Goal: Obtain resource: Obtain resource

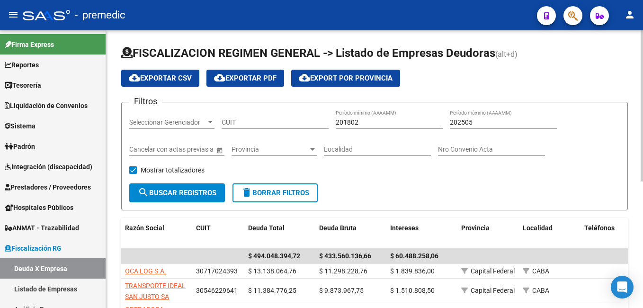
click at [305, 122] on input "CUIT" at bounding box center [274, 122] width 107 height 8
paste input "20-28523057-9"
type input "20-28523057-9"
click at [194, 186] on button "search Buscar Registros" at bounding box center [177, 192] width 96 height 19
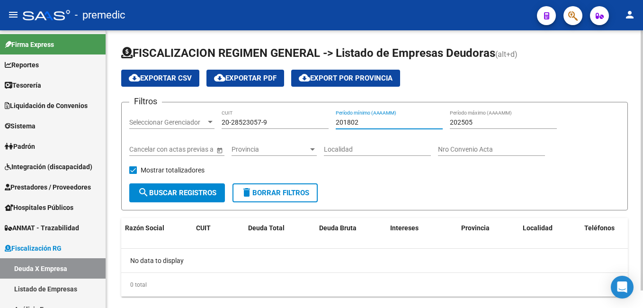
click at [376, 125] on input "201802" at bounding box center [389, 122] width 107 height 8
type input "202501"
click at [490, 121] on input "202505" at bounding box center [503, 122] width 107 height 8
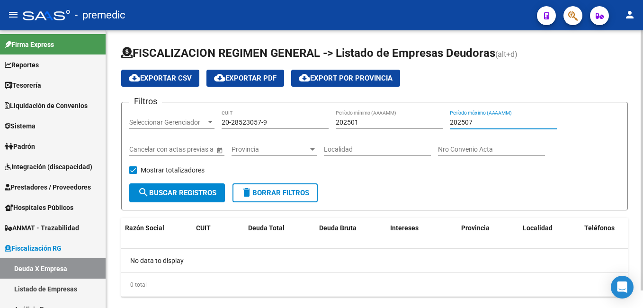
type input "202507"
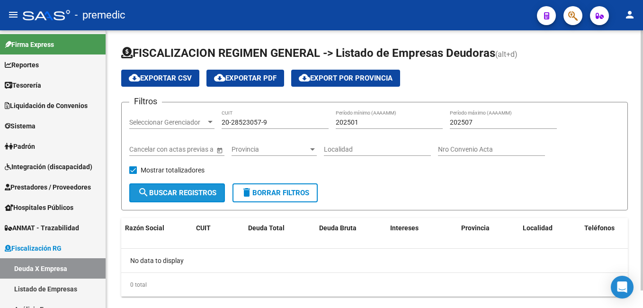
click at [203, 188] on span "search Buscar Registros" at bounding box center [177, 192] width 79 height 9
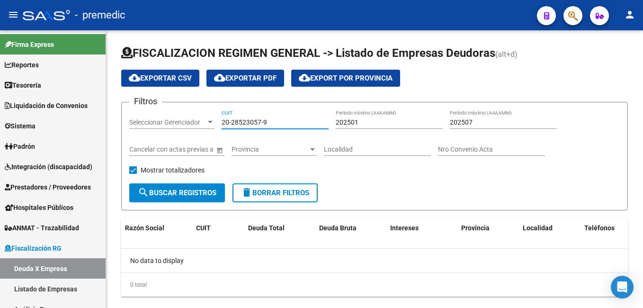
drag, startPoint x: 291, startPoint y: 121, endPoint x: -2, endPoint y: 137, distance: 293.4
click at [0, 137] on html "menu - premedic person Firma Express Reportes Tablero de Control Ingresos Perci…" at bounding box center [321, 154] width 643 height 308
click at [209, 180] on div "Mostrar totalizadores" at bounding box center [170, 173] width 82 height 19
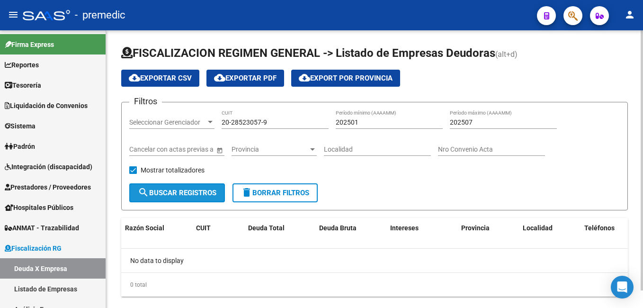
click at [212, 189] on span "search Buscar Registros" at bounding box center [177, 192] width 79 height 9
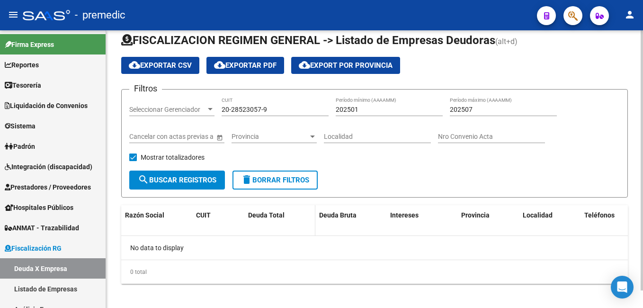
scroll to position [19, 0]
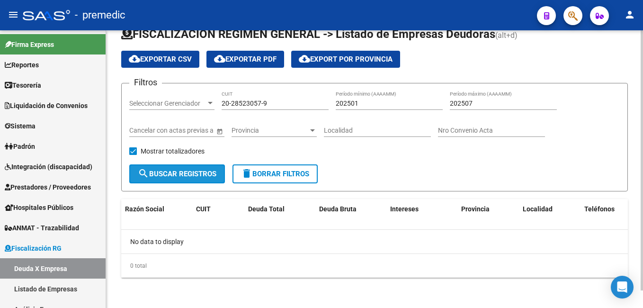
click at [215, 175] on span "search Buscar Registros" at bounding box center [177, 173] width 79 height 9
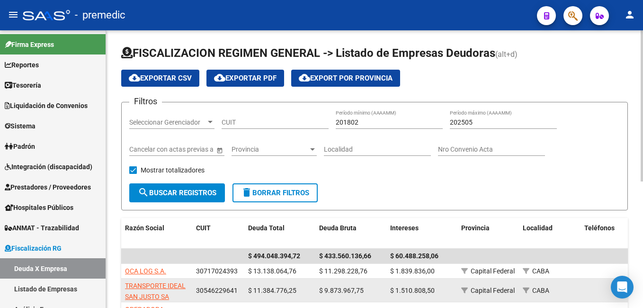
click at [411, 283] on datatable-body-cell "$ 1.510.808,50" at bounding box center [421, 289] width 71 height 23
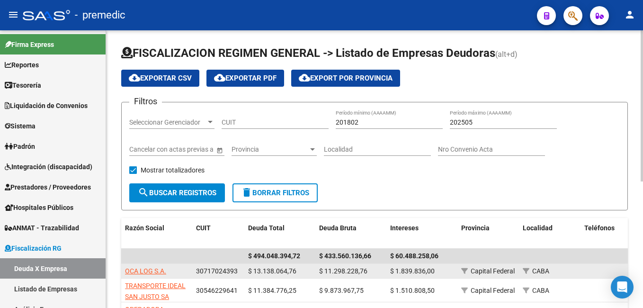
click at [292, 265] on datatable-body-cell "$ 13.138.064,76" at bounding box center [279, 271] width 71 height 15
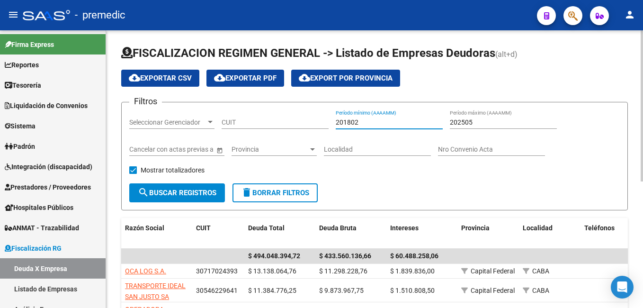
click at [365, 120] on input "201802" at bounding box center [389, 122] width 107 height 8
type input "202501"
click at [499, 120] on input "202505" at bounding box center [503, 122] width 107 height 8
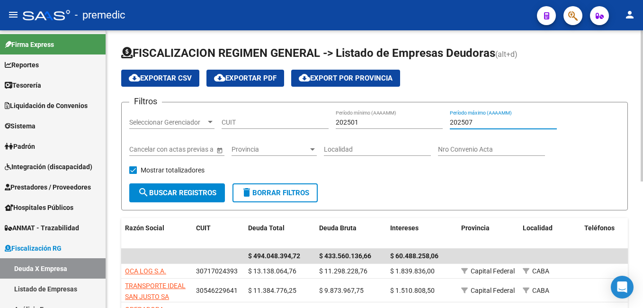
type input "202507"
click at [242, 111] on div "CUIT" at bounding box center [274, 119] width 107 height 19
click at [234, 134] on div "CUIT" at bounding box center [274, 123] width 107 height 27
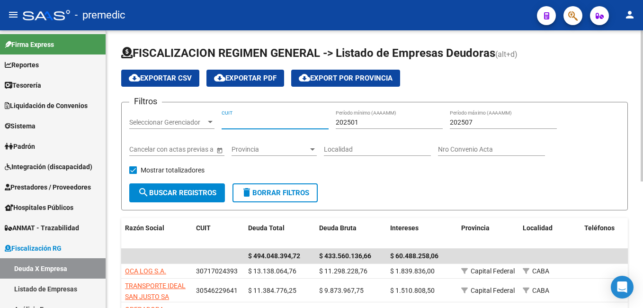
click at [262, 122] on input "CUIT" at bounding box center [274, 122] width 107 height 8
paste input "20-18590979-5"
type input "20-18590979-5"
click at [205, 195] on span "search Buscar Registros" at bounding box center [177, 192] width 79 height 9
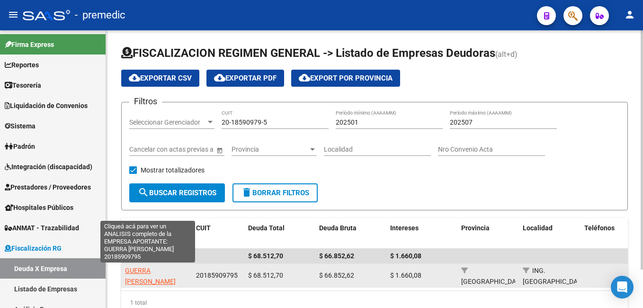
click at [133, 269] on span "GUERRA DIEGO EMILIO" at bounding box center [150, 275] width 51 height 18
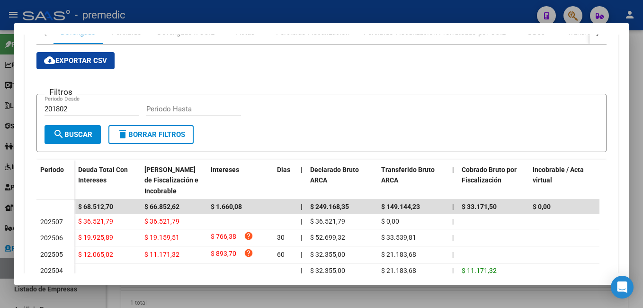
scroll to position [136, 0]
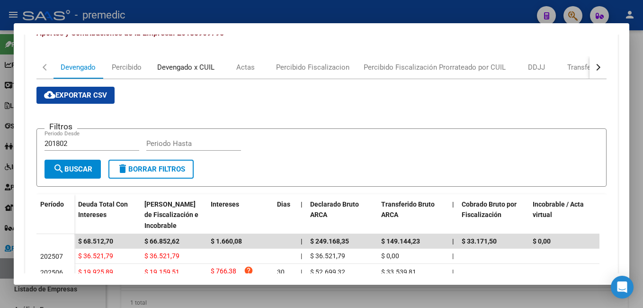
click at [167, 63] on div "Devengado x CUIL" at bounding box center [185, 67] width 57 height 10
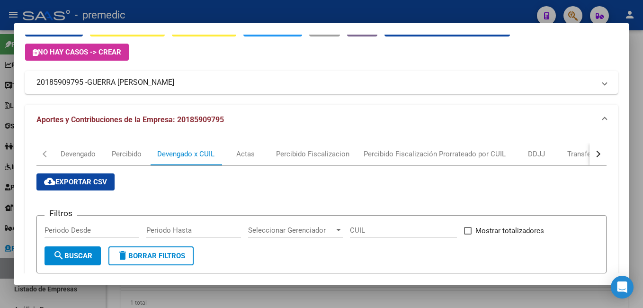
scroll to position [0, 0]
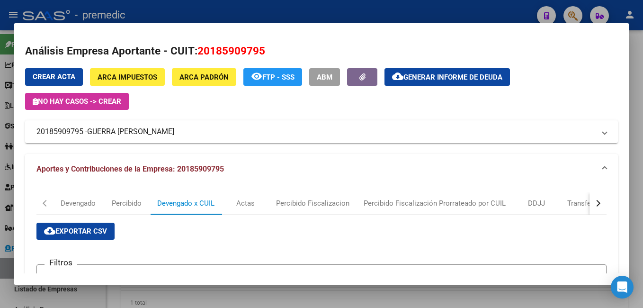
click at [466, 64] on div "Análisis Empresa Aportante - CUIT: 20185909795 Crear Acta ARCA Impuestos ARCA P…" at bounding box center [321, 304] width 593 height 523
click at [471, 75] on span "Generar informe de deuda" at bounding box center [452, 77] width 99 height 9
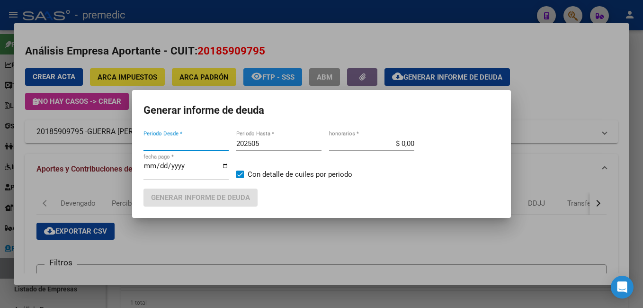
type input "202505"
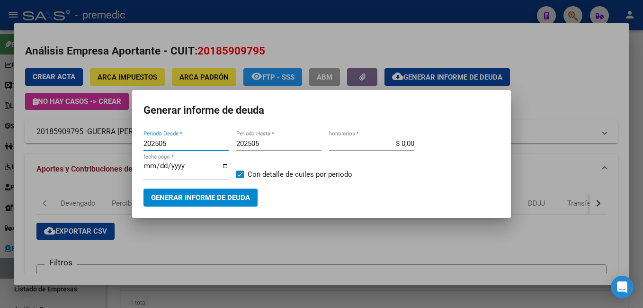
click at [294, 243] on div at bounding box center [321, 154] width 643 height 308
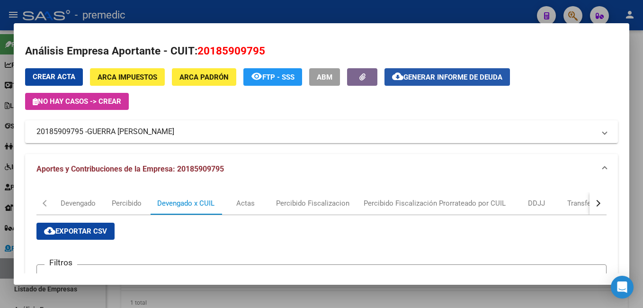
click at [463, 78] on span "Generar informe de deuda" at bounding box center [452, 77] width 99 height 9
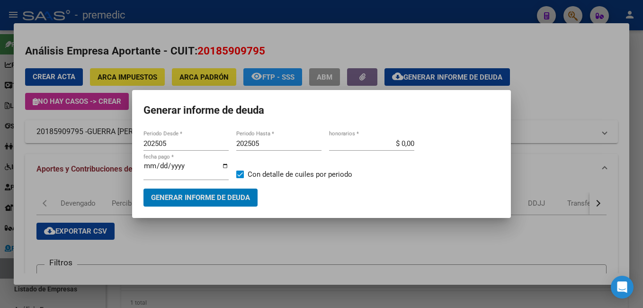
click at [188, 147] on input "202505" at bounding box center [185, 143] width 85 height 9
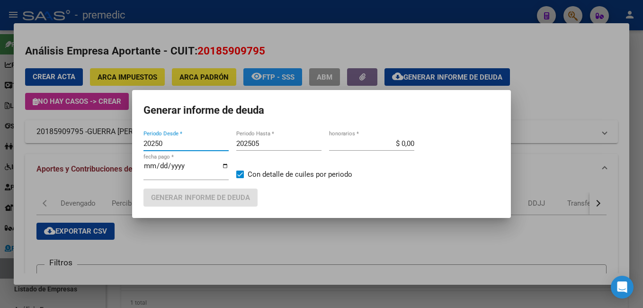
type input "202505"
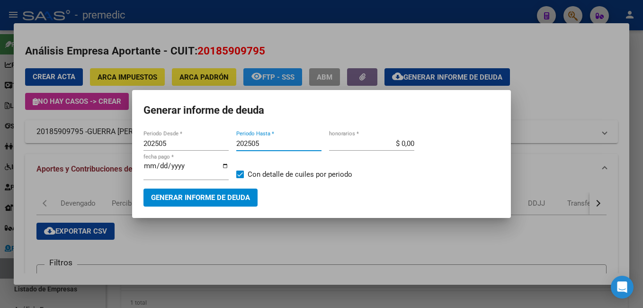
drag, startPoint x: 278, startPoint y: 142, endPoint x: 269, endPoint y: 153, distance: 13.8
click at [277, 144] on input "202505" at bounding box center [278, 143] width 85 height 9
type input "202507"
click at [232, 204] on button "Generar informe de deuda" at bounding box center [200, 197] width 114 height 18
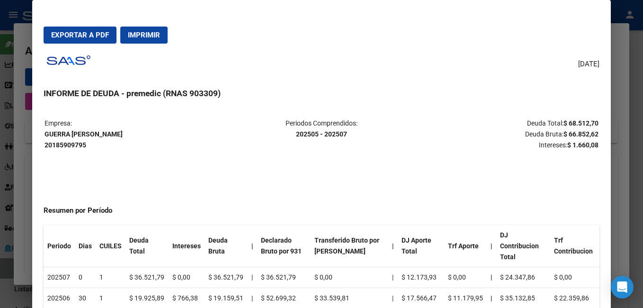
click at [77, 50] on mat-dialog-container "Exportar a PDF Imprimir 18/08/2025 INFORME DE DEUDA - premedic (RNAS 903309) Em…" at bounding box center [321, 170] width 578 height 340
drag, startPoint x: 77, startPoint y: 50, endPoint x: 75, endPoint y: 38, distance: 12.0
click at [75, 38] on span "Exportar a PDF" at bounding box center [80, 35] width 58 height 9
click at [626, 164] on div at bounding box center [321, 154] width 643 height 308
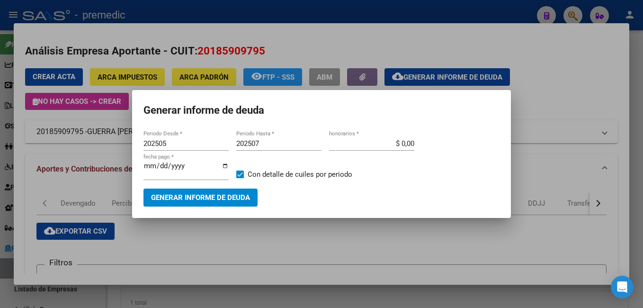
click at [341, 265] on div at bounding box center [321, 154] width 643 height 308
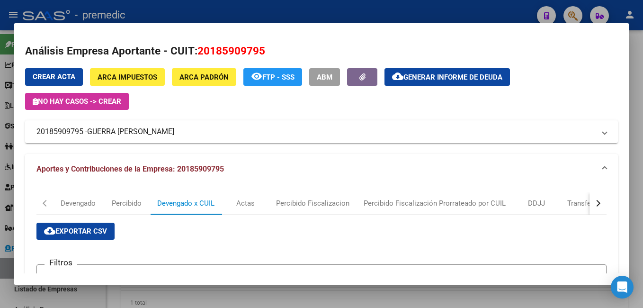
click at [641, 108] on div at bounding box center [321, 154] width 643 height 308
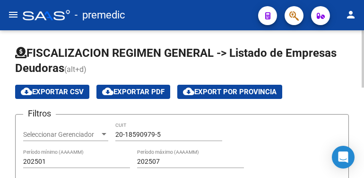
scroll to position [234, 0]
